Goal: Task Accomplishment & Management: Use online tool/utility

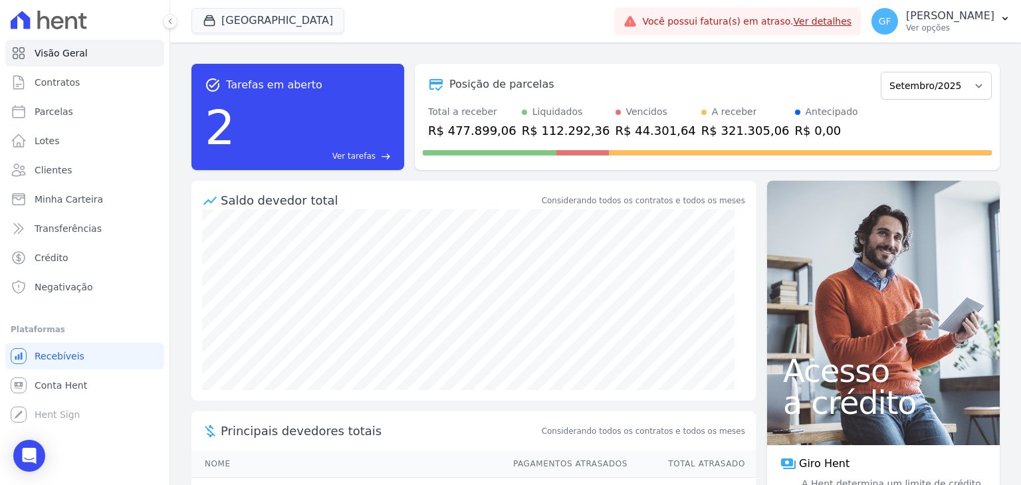
click at [314, 134] on div "2 Ver tarefas east" at bounding box center [298, 127] width 186 height 69
click at [352, 160] on span "Ver tarefas" at bounding box center [353, 156] width 43 height 12
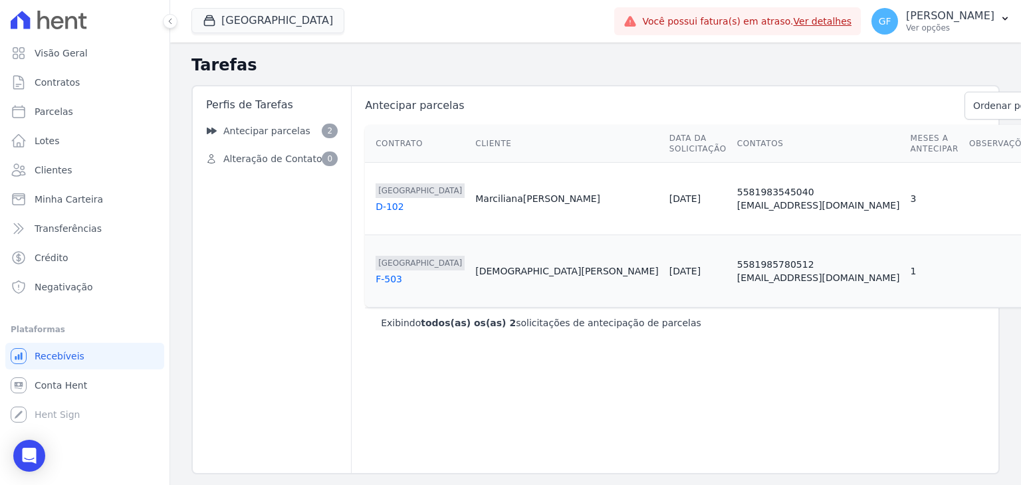
drag, startPoint x: 459, startPoint y: 276, endPoint x: 518, endPoint y: 274, distance: 59.2
click at [518, 274] on td "[DEMOGRAPHIC_DATA] [PERSON_NAME]" at bounding box center [566, 271] width 193 height 72
drag, startPoint x: 549, startPoint y: 274, endPoint x: 582, endPoint y: 274, distance: 33.2
click at [664, 274] on td "[DATE]" at bounding box center [698, 271] width 68 height 72
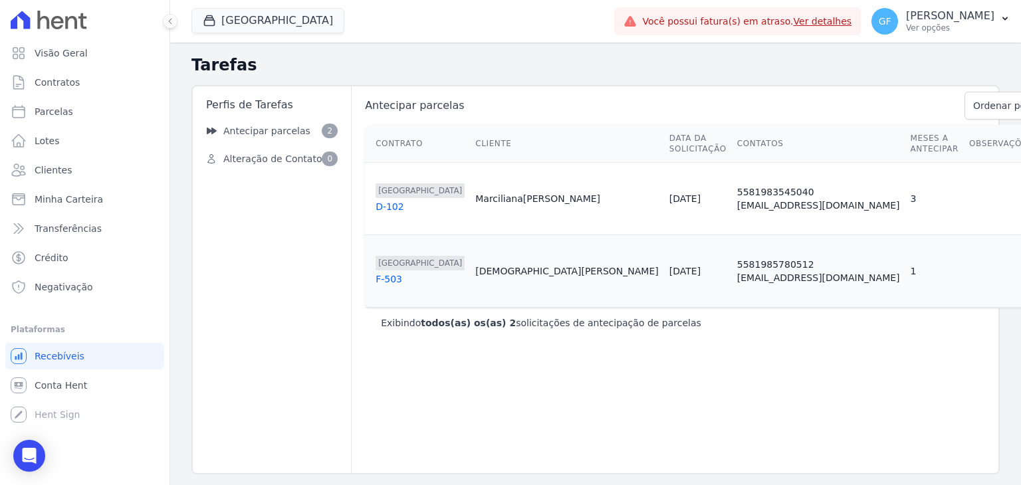
click at [664, 274] on td "[DATE]" at bounding box center [698, 271] width 68 height 72
drag, startPoint x: 460, startPoint y: 201, endPoint x: 532, endPoint y: 199, distance: 72.5
click at [532, 199] on td "Marciliana Oliveira" at bounding box center [566, 199] width 193 height 72
copy div "[PERSON_NAME]"
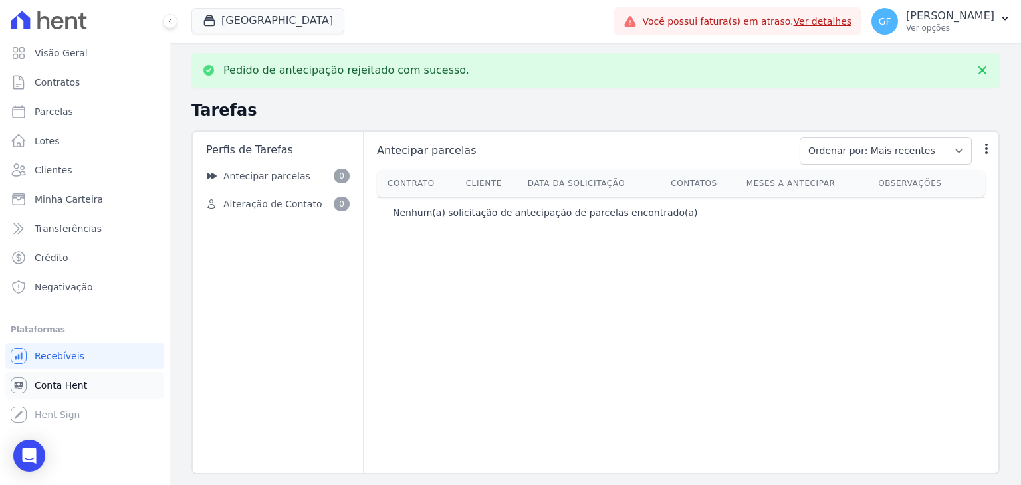
click at [60, 387] on span "Conta Hent" at bounding box center [61, 385] width 52 height 13
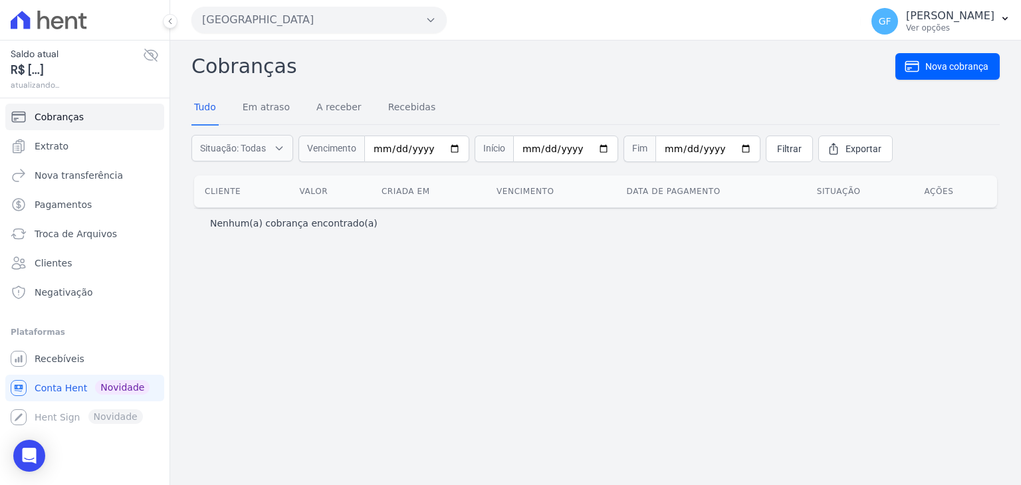
click at [150, 51] on icon at bounding box center [151, 55] width 16 height 16
click at [151, 49] on icon at bounding box center [151, 55] width 16 height 16
click at [49, 146] on span "Extrato" at bounding box center [52, 146] width 34 height 13
